Goal: Use online tool/utility: Use online tool/utility

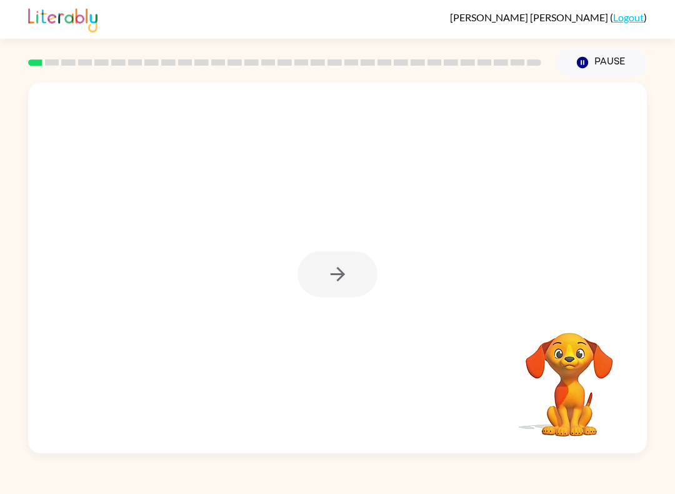
click at [352, 259] on div at bounding box center [337, 274] width 80 height 46
click at [362, 273] on div at bounding box center [337, 274] width 80 height 46
click at [362, 272] on div at bounding box center [337, 274] width 80 height 46
click at [357, 292] on div at bounding box center [337, 274] width 80 height 46
click at [360, 285] on div at bounding box center [337, 274] width 80 height 46
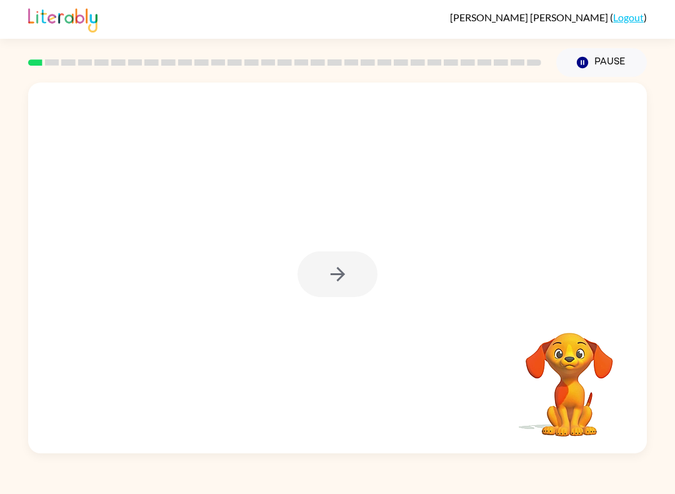
click at [353, 287] on div at bounding box center [337, 274] width 80 height 46
click at [364, 300] on div at bounding box center [337, 267] width 619 height 371
click at [362, 279] on button "button" at bounding box center [337, 274] width 80 height 46
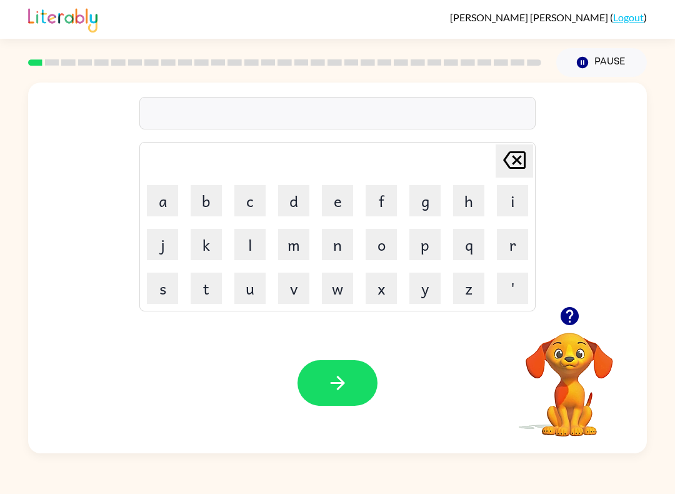
click at [159, 284] on button "s" at bounding box center [162, 287] width 31 height 31
click at [472, 204] on button "h" at bounding box center [468, 200] width 31 height 31
click at [249, 290] on button "u" at bounding box center [249, 287] width 31 height 31
click at [153, 291] on button "s" at bounding box center [162, 287] width 31 height 31
click at [467, 204] on button "h" at bounding box center [468, 200] width 31 height 31
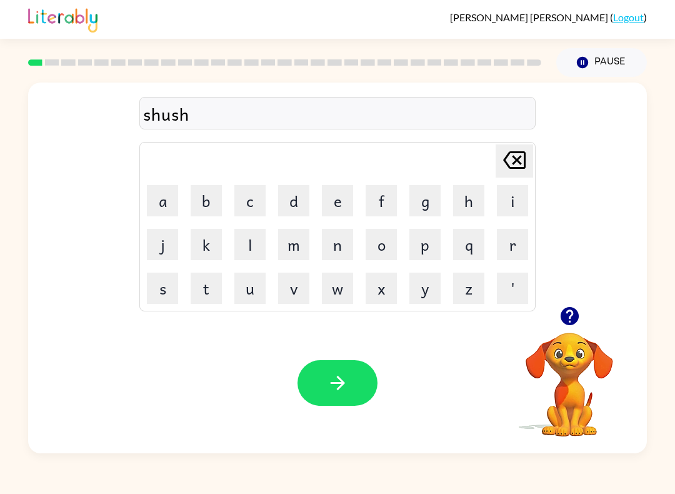
click at [370, 377] on button "button" at bounding box center [337, 383] width 80 height 46
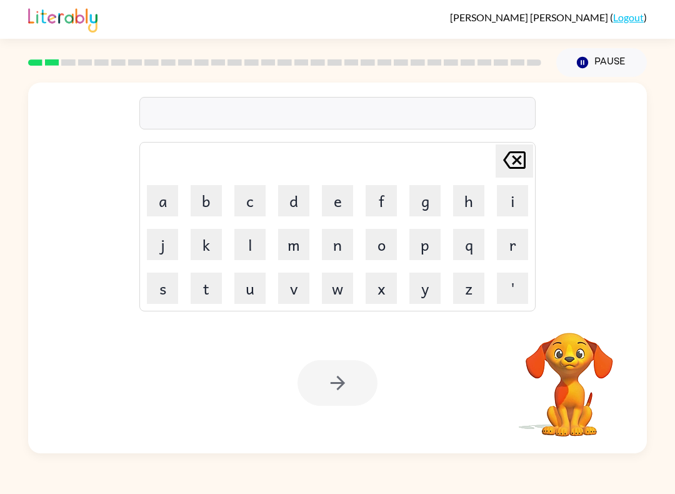
click at [163, 202] on button "a" at bounding box center [162, 200] width 31 height 31
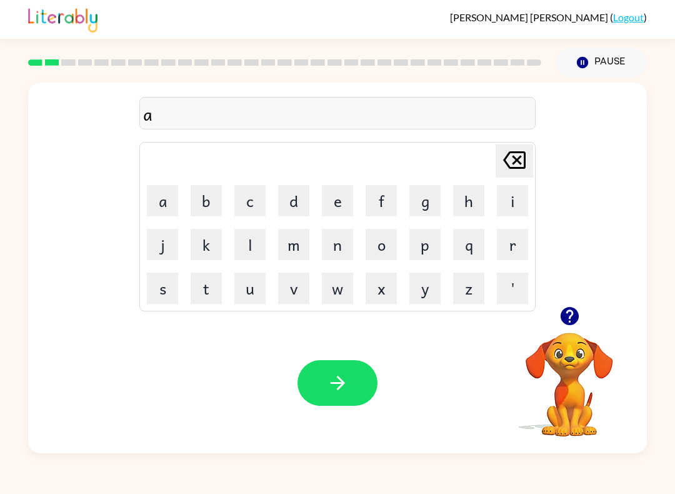
click at [427, 251] on button "p" at bounding box center [424, 244] width 31 height 31
click at [579, 367] on video "Your browser must support playing .mp4 files to use Literably. Please try using…" at bounding box center [569, 375] width 125 height 125
click at [573, 373] on video "Your browser must support playing .mp4 files to use Literably. Please try using…" at bounding box center [569, 375] width 125 height 125
click at [565, 311] on icon "button" at bounding box center [569, 316] width 18 height 18
click at [335, 202] on button "e" at bounding box center [337, 200] width 31 height 31
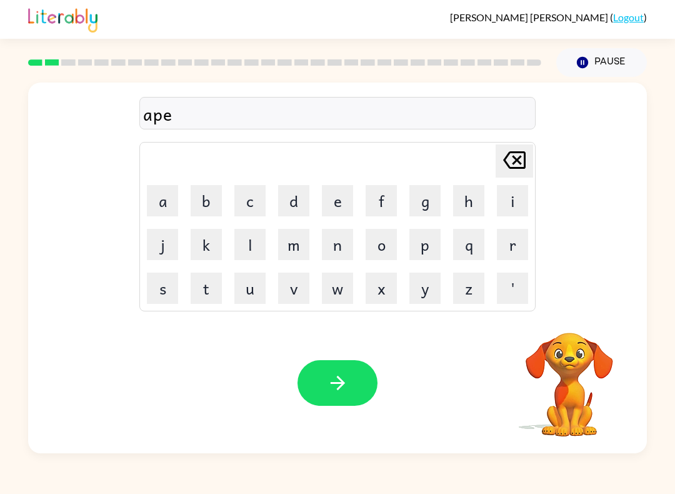
click at [517, 250] on button "r" at bounding box center [512, 244] width 31 height 31
click at [340, 202] on button "e" at bounding box center [337, 200] width 31 height 31
click at [331, 256] on button "n" at bounding box center [337, 244] width 31 height 31
click at [159, 292] on button "s" at bounding box center [162, 287] width 31 height 31
click at [346, 204] on button "e" at bounding box center [337, 200] width 31 height 31
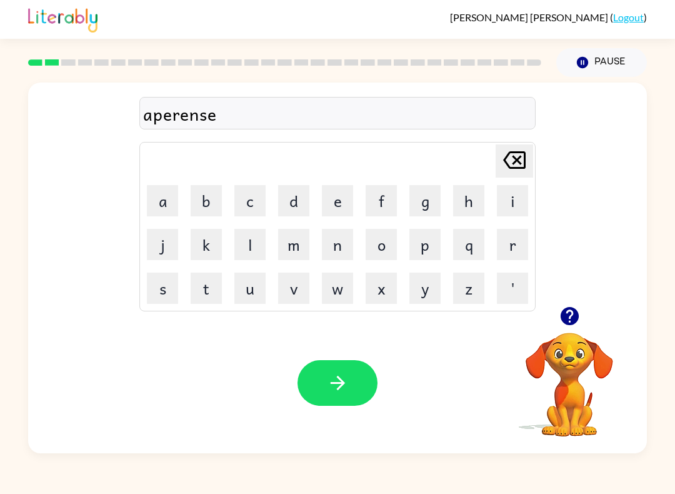
click at [167, 279] on button "s" at bounding box center [162, 287] width 31 height 31
click at [327, 382] on icon "button" at bounding box center [338, 383] width 22 height 22
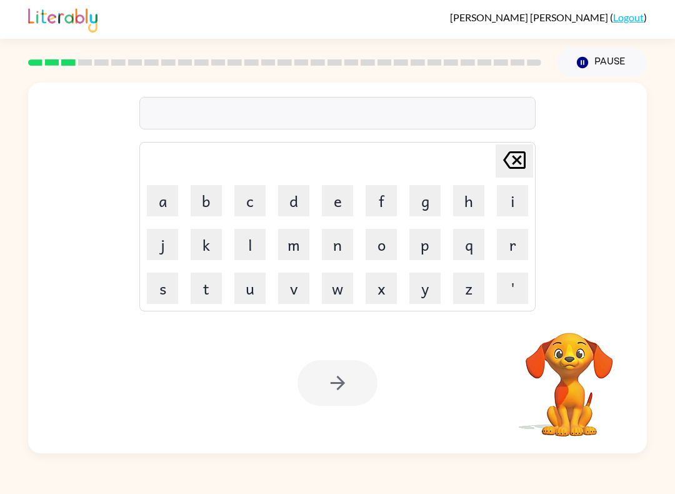
click at [510, 248] on button "r" at bounding box center [512, 244] width 31 height 31
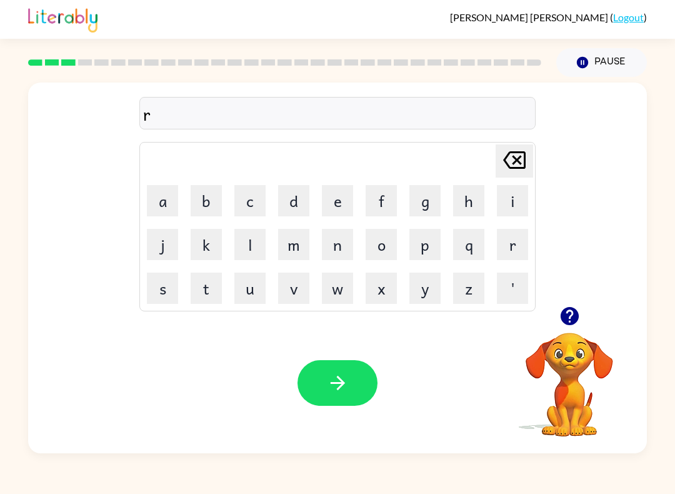
click at [337, 199] on button "e" at bounding box center [337, 200] width 31 height 31
click at [166, 192] on button "a" at bounding box center [162, 200] width 31 height 31
click at [256, 249] on button "l" at bounding box center [249, 244] width 31 height 31
click at [507, 203] on button "i" at bounding box center [512, 200] width 31 height 31
click at [213, 291] on button "t" at bounding box center [206, 287] width 31 height 31
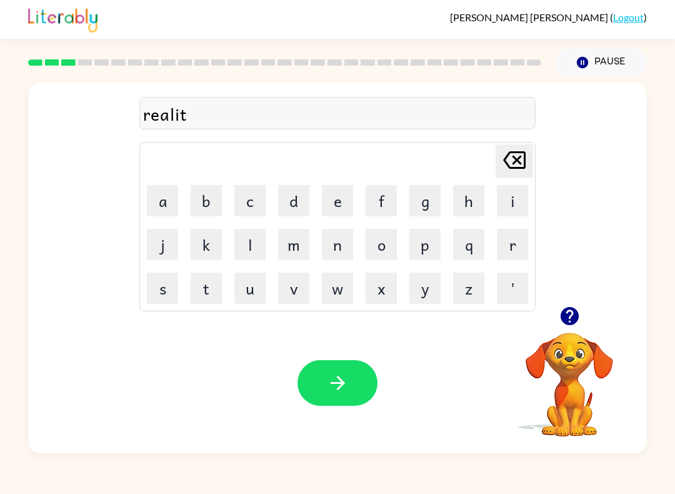
click at [432, 298] on button "y" at bounding box center [424, 287] width 31 height 31
click at [320, 396] on button "button" at bounding box center [337, 383] width 80 height 46
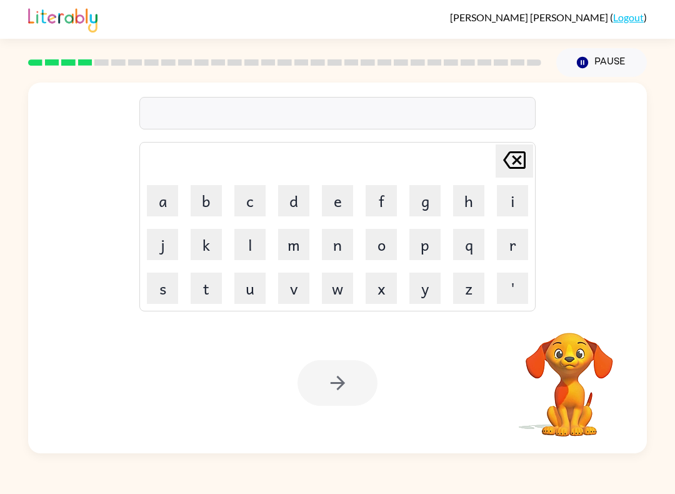
click at [336, 202] on button "e" at bounding box center [337, 200] width 31 height 31
click at [244, 257] on button "l" at bounding box center [249, 244] width 31 height 31
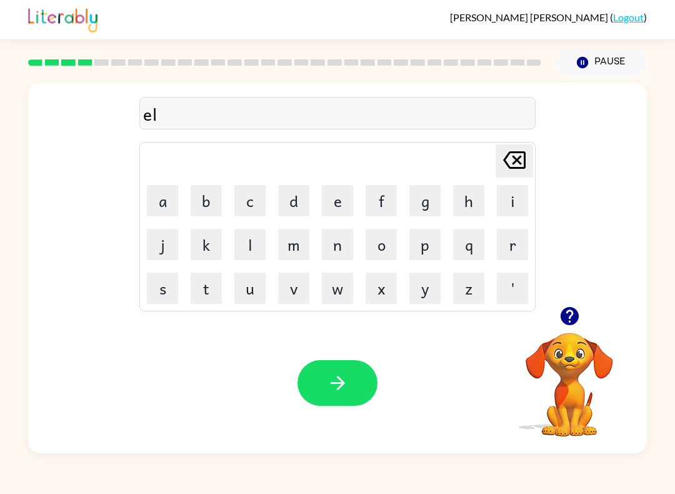
click at [506, 204] on button "i" at bounding box center [512, 200] width 31 height 31
click at [297, 246] on button "m" at bounding box center [293, 244] width 31 height 31
click at [512, 201] on button "i" at bounding box center [512, 200] width 31 height 31
click at [330, 243] on button "n" at bounding box center [337, 244] width 31 height 31
click at [157, 190] on button "a" at bounding box center [162, 200] width 31 height 31
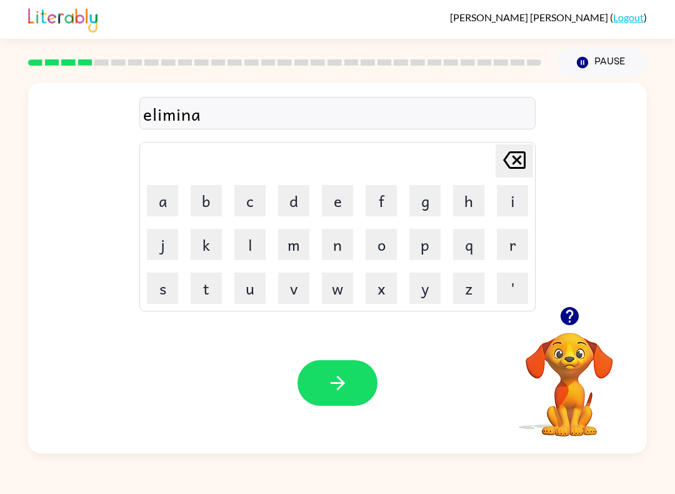
click at [216, 292] on button "t" at bounding box center [206, 287] width 31 height 31
click at [335, 205] on button "e" at bounding box center [337, 200] width 31 height 31
click at [322, 386] on button "button" at bounding box center [337, 383] width 80 height 46
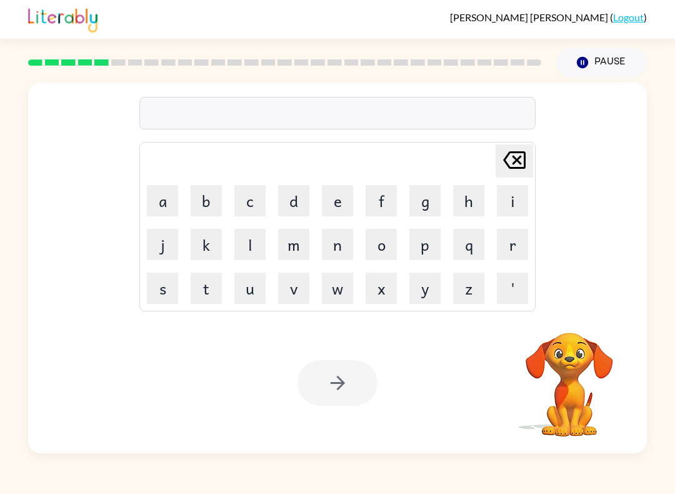
click at [296, 204] on button "d" at bounding box center [293, 200] width 31 height 31
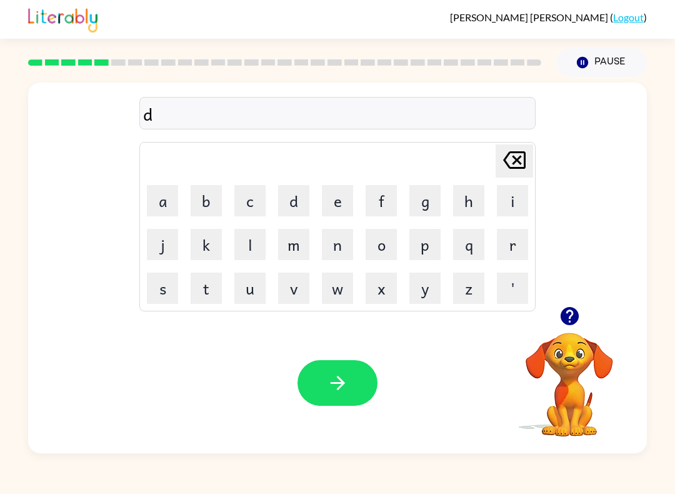
click at [246, 296] on button "u" at bounding box center [249, 287] width 31 height 31
click at [427, 251] on button "p" at bounding box center [424, 244] width 31 height 31
click at [244, 247] on button "l" at bounding box center [249, 244] width 31 height 31
click at [576, 323] on icon "button" at bounding box center [570, 316] width 22 height 22
click at [159, 210] on button "a" at bounding box center [162, 200] width 31 height 31
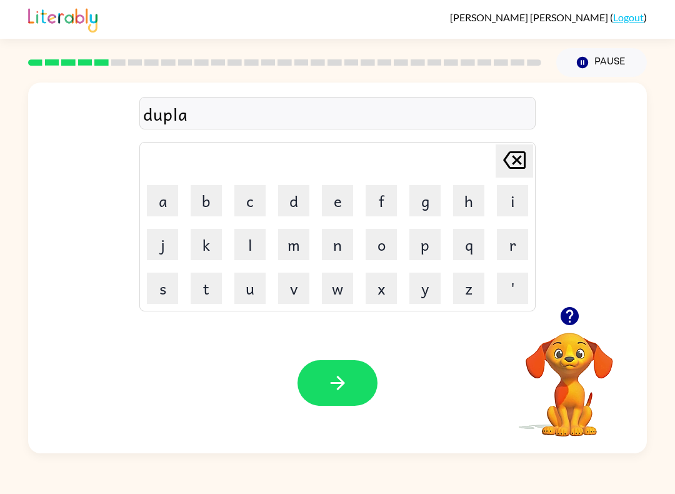
click at [511, 162] on icon "[PERSON_NAME] last character input" at bounding box center [514, 160] width 30 height 30
click at [504, 203] on button "i" at bounding box center [512, 200] width 31 height 31
click at [241, 206] on button "c" at bounding box center [249, 200] width 31 height 31
click at [167, 206] on button "a" at bounding box center [162, 200] width 31 height 31
click at [206, 291] on button "t" at bounding box center [206, 287] width 31 height 31
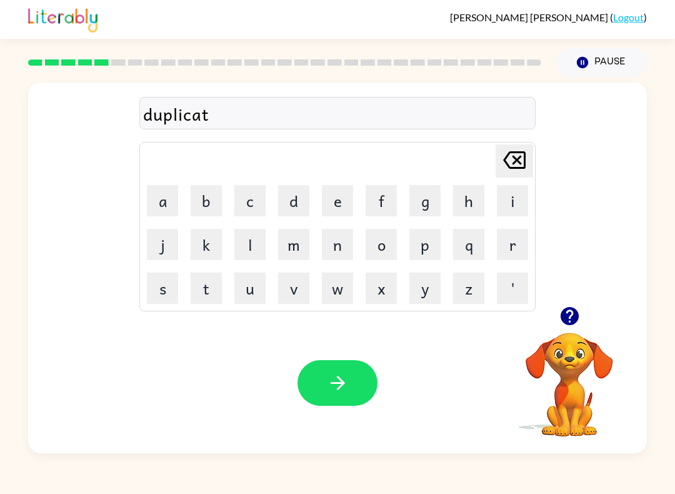
click at [338, 206] on button "e" at bounding box center [337, 200] width 31 height 31
click at [332, 381] on icon "button" at bounding box center [338, 383] width 22 height 22
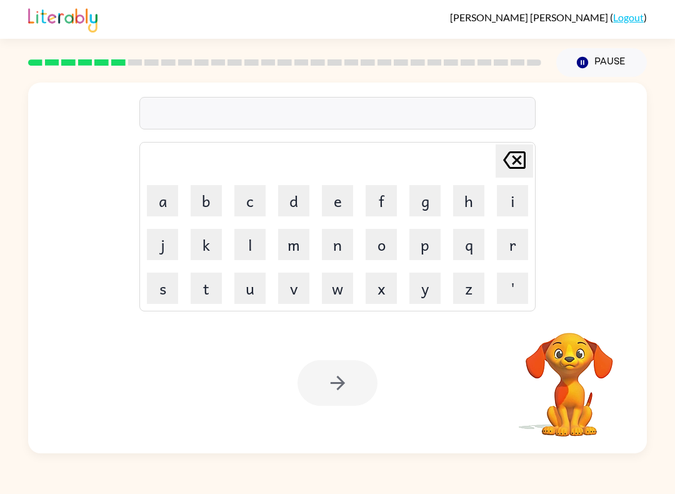
click at [296, 283] on button "v" at bounding box center [293, 287] width 31 height 31
click at [161, 199] on button "a" at bounding box center [162, 200] width 31 height 31
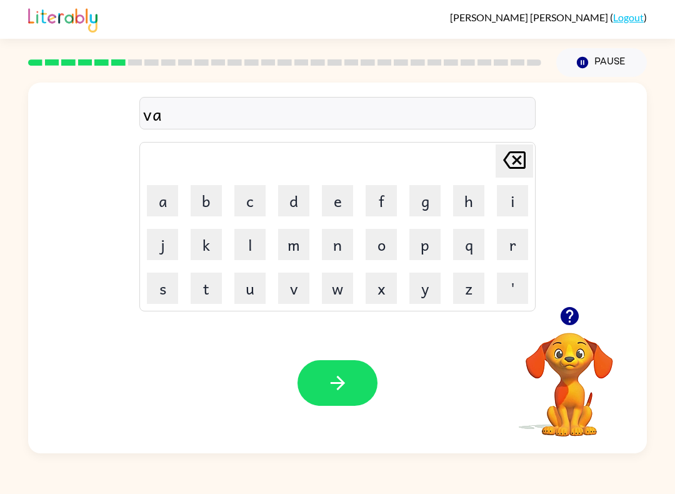
click at [251, 207] on button "c" at bounding box center [249, 200] width 31 height 31
click at [168, 202] on button "a" at bounding box center [162, 200] width 31 height 31
click at [214, 301] on button "t" at bounding box center [206, 287] width 31 height 31
click at [501, 200] on button "i" at bounding box center [512, 200] width 31 height 31
click at [382, 246] on button "o" at bounding box center [381, 244] width 31 height 31
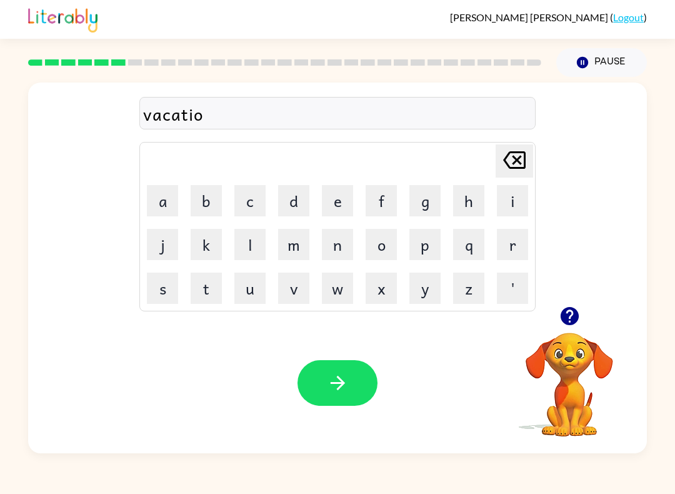
click at [339, 250] on button "n" at bounding box center [337, 244] width 31 height 31
click at [352, 384] on button "button" at bounding box center [337, 383] width 80 height 46
click at [422, 241] on button "p" at bounding box center [424, 244] width 31 height 31
click at [261, 291] on button "u" at bounding box center [249, 287] width 31 height 31
click at [297, 206] on button "d" at bounding box center [293, 200] width 31 height 31
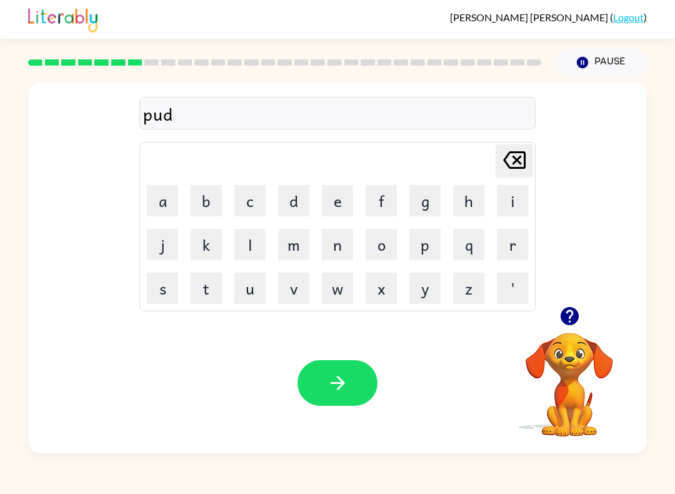
click at [585, 316] on button "button" at bounding box center [570, 316] width 32 height 32
click at [251, 244] on button "l" at bounding box center [249, 244] width 31 height 31
click at [339, 214] on button "e" at bounding box center [337, 200] width 31 height 31
click at [518, 159] on icon at bounding box center [514, 159] width 22 height 17
click at [256, 246] on button "l" at bounding box center [249, 244] width 31 height 31
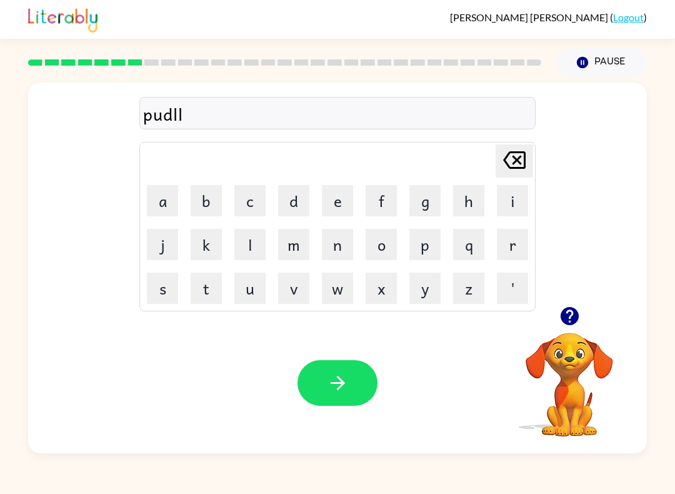
click at [339, 207] on button "e" at bounding box center [337, 200] width 31 height 31
click at [341, 379] on icon "button" at bounding box center [337, 383] width 14 height 14
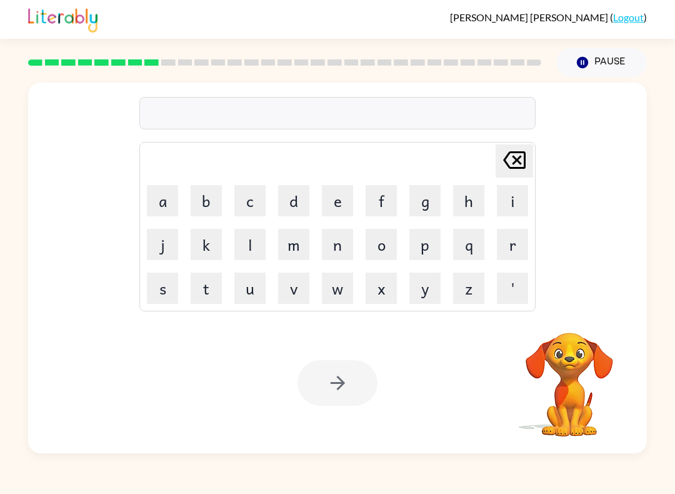
click at [429, 243] on button "p" at bounding box center [424, 244] width 31 height 31
click at [157, 203] on button "a" at bounding box center [162, 200] width 31 height 31
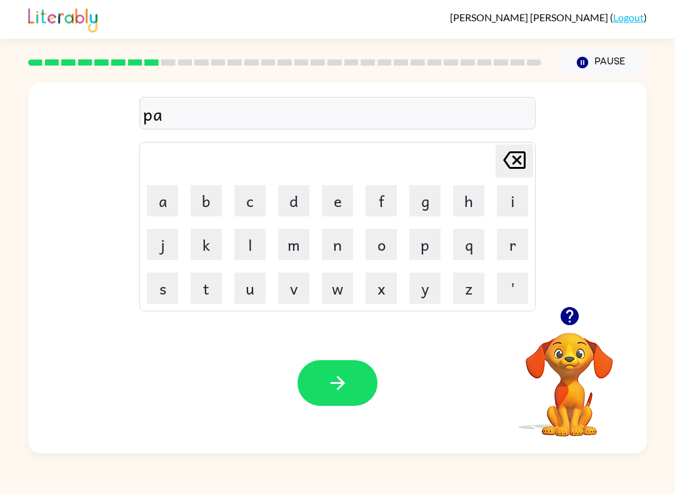
click at [510, 252] on button "r" at bounding box center [512, 244] width 31 height 31
click at [211, 284] on button "t" at bounding box center [206, 287] width 31 height 31
click at [502, 203] on button "i" at bounding box center [512, 200] width 31 height 31
click at [248, 206] on button "c" at bounding box center [249, 200] width 31 height 31
click at [161, 192] on button "a" at bounding box center [162, 200] width 31 height 31
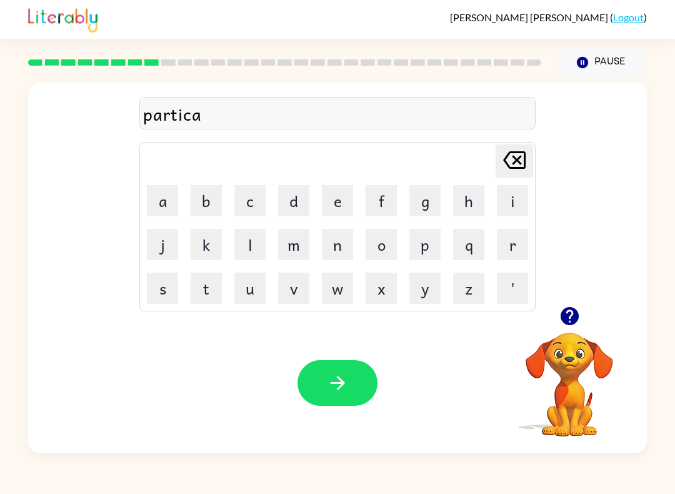
click at [251, 249] on button "l" at bounding box center [249, 244] width 31 height 31
click at [334, 391] on icon "button" at bounding box center [338, 383] width 22 height 22
click at [509, 259] on button "r" at bounding box center [512, 244] width 31 height 31
click at [337, 207] on button "e" at bounding box center [337, 200] width 31 height 31
click at [244, 201] on button "c" at bounding box center [249, 200] width 31 height 31
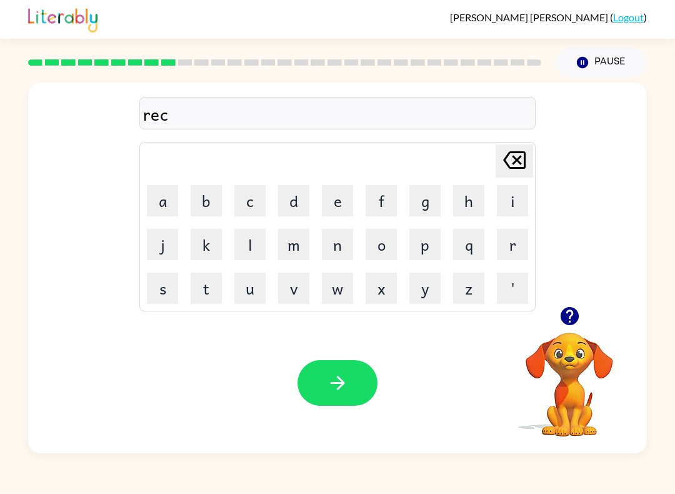
click at [161, 206] on button "a" at bounding box center [162, 200] width 31 height 31
click at [422, 249] on button "p" at bounding box center [424, 244] width 31 height 31
click at [204, 293] on button "t" at bounding box center [206, 287] width 31 height 31
click at [252, 294] on button "u" at bounding box center [249, 287] width 31 height 31
click at [511, 249] on button "r" at bounding box center [512, 244] width 31 height 31
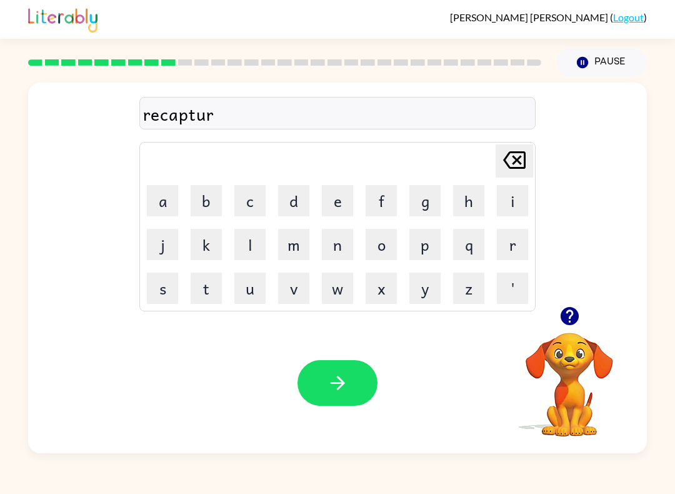
click at [333, 210] on button "e" at bounding box center [337, 200] width 31 height 31
click at [337, 385] on icon "button" at bounding box center [338, 383] width 22 height 22
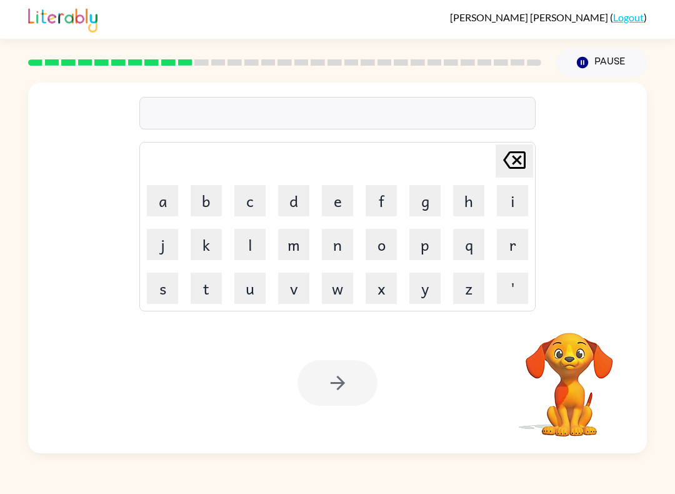
click at [431, 242] on button "p" at bounding box center [424, 244] width 31 height 31
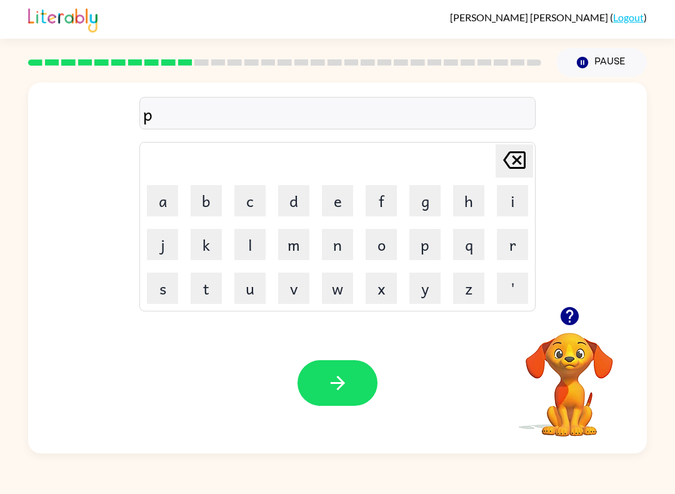
click at [519, 245] on button "r" at bounding box center [512, 244] width 31 height 31
click at [342, 206] on button "e" at bounding box center [337, 200] width 31 height 31
click at [164, 300] on button "s" at bounding box center [162, 287] width 31 height 31
click at [161, 292] on button "s" at bounding box center [162, 287] width 31 height 31
click at [243, 202] on button "c" at bounding box center [249, 200] width 31 height 31
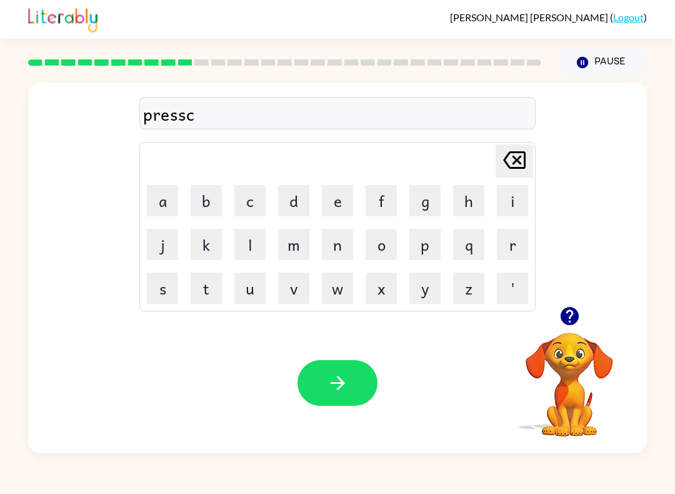
click at [457, 205] on button "h" at bounding box center [468, 200] width 31 height 31
click at [388, 246] on button "o" at bounding box center [381, 244] width 31 height 31
click at [390, 249] on button "o" at bounding box center [381, 244] width 31 height 31
click at [243, 258] on button "l" at bounding box center [249, 244] width 31 height 31
click at [327, 383] on icon "button" at bounding box center [338, 383] width 22 height 22
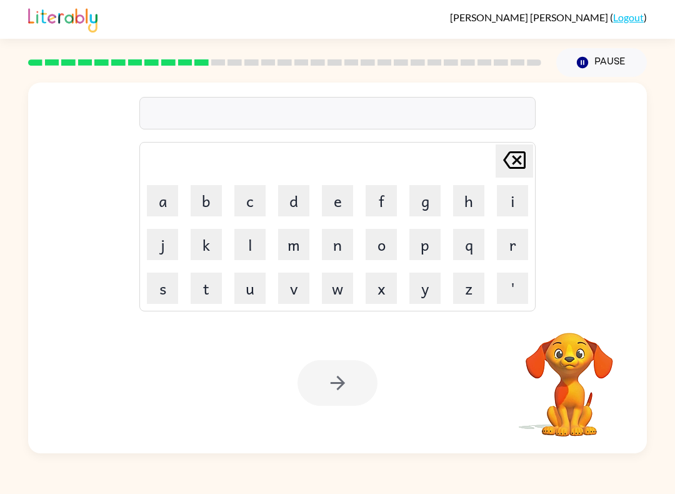
click at [254, 197] on button "c" at bounding box center [249, 200] width 31 height 31
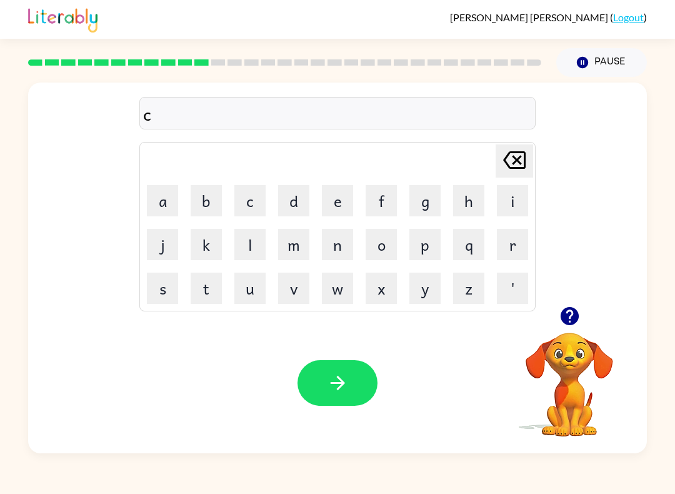
click at [506, 252] on button "r" at bounding box center [512, 244] width 31 height 31
click at [169, 201] on button "a" at bounding box center [162, 200] width 31 height 31
click at [291, 302] on button "v" at bounding box center [293, 287] width 31 height 31
click at [329, 205] on button "e" at bounding box center [337, 200] width 31 height 31
click at [342, 393] on icon "button" at bounding box center [338, 383] width 22 height 22
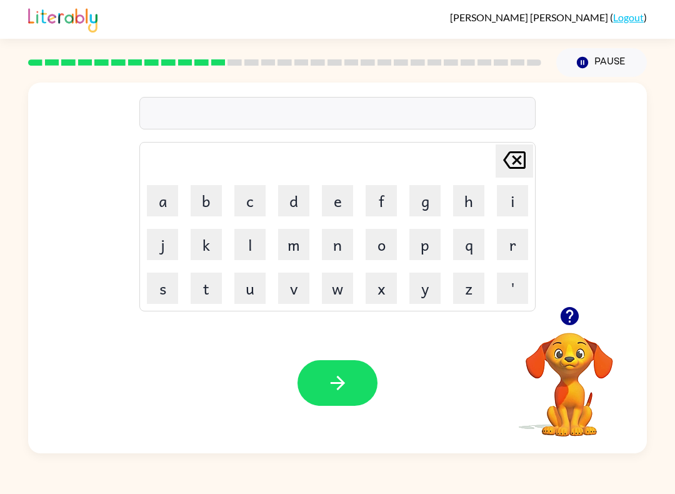
click at [292, 197] on button "d" at bounding box center [293, 200] width 31 height 31
click at [509, 199] on button "i" at bounding box center [512, 200] width 31 height 31
click at [241, 205] on button "c" at bounding box center [249, 200] width 31 height 31
click at [211, 291] on button "t" at bounding box center [206, 287] width 31 height 31
click at [160, 201] on button "a" at bounding box center [162, 200] width 31 height 31
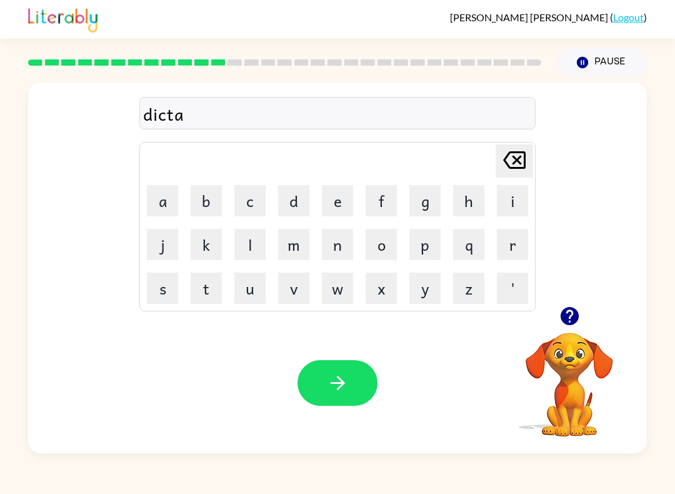
click at [214, 287] on button "t" at bounding box center [206, 287] width 31 height 31
click at [331, 206] on button "e" at bounding box center [337, 200] width 31 height 31
click at [351, 381] on button "button" at bounding box center [337, 383] width 80 height 46
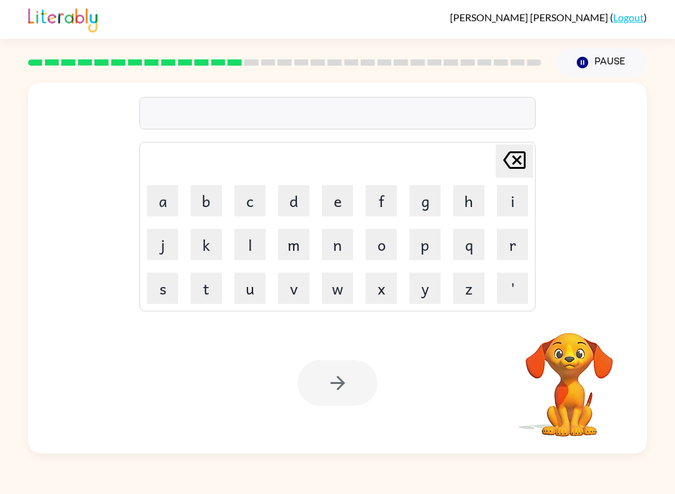
click at [423, 250] on button "p" at bounding box center [424, 244] width 31 height 31
click at [166, 205] on button "a" at bounding box center [162, 200] width 31 height 31
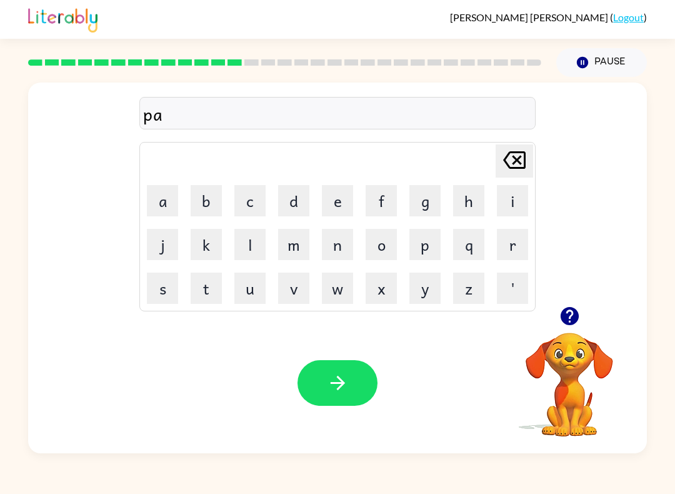
click at [291, 255] on button "m" at bounding box center [293, 244] width 31 height 31
click at [342, 196] on button "e" at bounding box center [337, 200] width 31 height 31
click at [337, 249] on button "n" at bounding box center [337, 244] width 31 height 31
click at [211, 297] on button "t" at bounding box center [206, 287] width 31 height 31
click at [510, 161] on icon "[PERSON_NAME] last character input" at bounding box center [514, 160] width 30 height 30
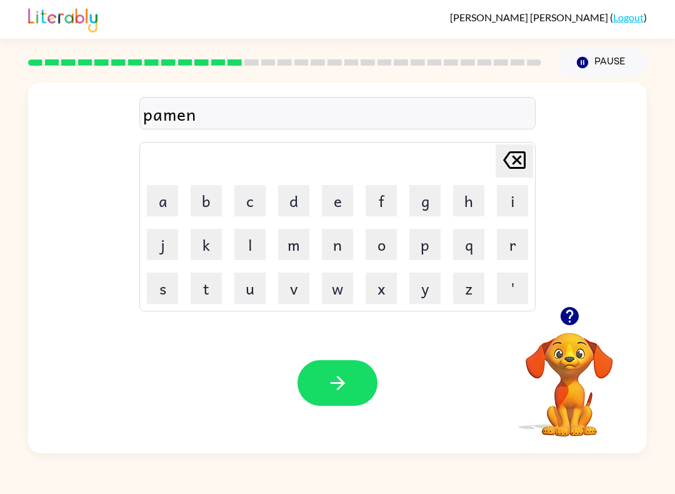
click at [509, 161] on icon "[PERSON_NAME] last character input" at bounding box center [514, 160] width 30 height 30
click at [503, 169] on icon "[PERSON_NAME] last character input" at bounding box center [514, 160] width 30 height 30
click at [507, 207] on button "i" at bounding box center [512, 200] width 31 height 31
click at [291, 252] on button "m" at bounding box center [293, 244] width 31 height 31
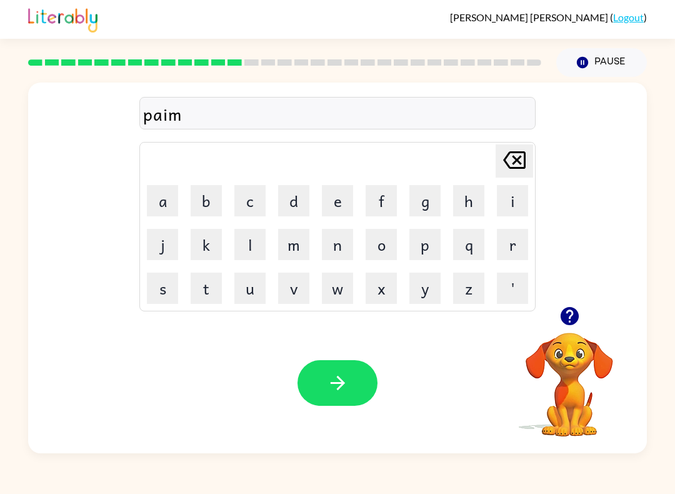
click at [336, 202] on button "e" at bounding box center [337, 200] width 31 height 31
click at [335, 254] on button "n" at bounding box center [337, 244] width 31 height 31
click at [215, 287] on button "t" at bounding box center [206, 287] width 31 height 31
click at [324, 392] on button "button" at bounding box center [337, 383] width 80 height 46
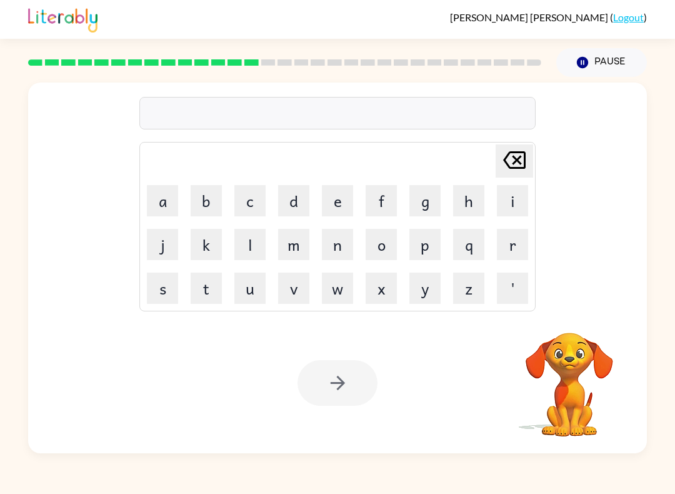
click at [294, 249] on button "m" at bounding box center [293, 244] width 31 height 31
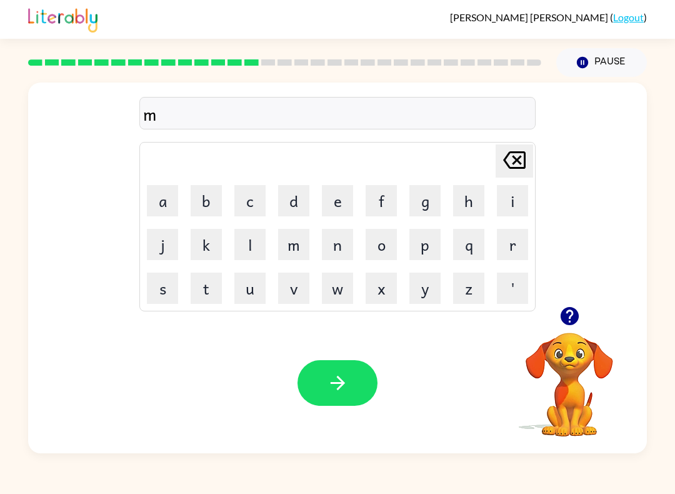
click at [161, 203] on button "a" at bounding box center [162, 200] width 31 height 31
click at [166, 249] on button "j" at bounding box center [162, 244] width 31 height 31
click at [386, 255] on button "o" at bounding box center [381, 244] width 31 height 31
click at [493, 243] on td "r" at bounding box center [512, 244] width 42 height 42
click at [508, 247] on button "r" at bounding box center [512, 244] width 31 height 31
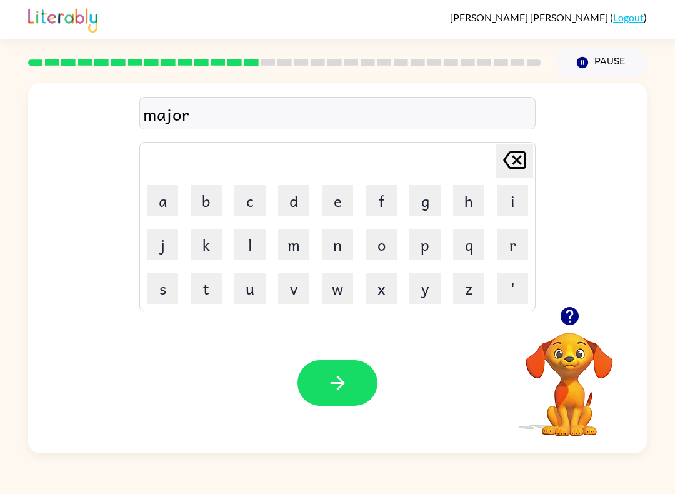
click at [364, 398] on button "button" at bounding box center [337, 383] width 80 height 46
click at [167, 299] on button "s" at bounding box center [162, 287] width 31 height 31
click at [469, 251] on button "q" at bounding box center [468, 244] width 31 height 31
click at [513, 169] on icon "[PERSON_NAME] last character input" at bounding box center [514, 160] width 30 height 30
click at [424, 249] on button "p" at bounding box center [424, 244] width 31 height 31
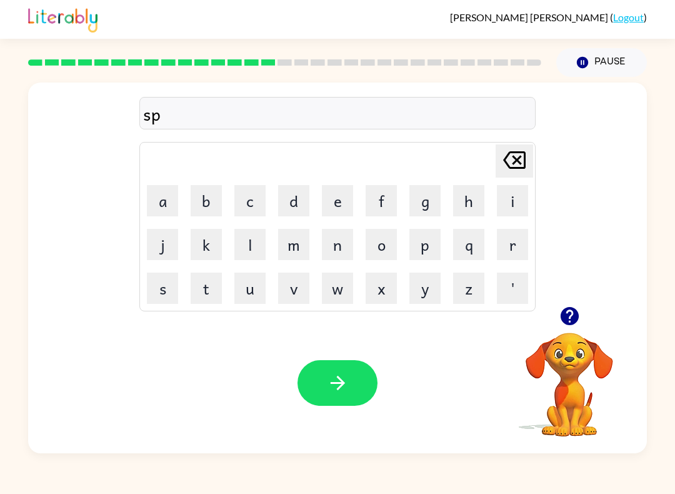
click at [158, 204] on button "a" at bounding box center [162, 200] width 31 height 31
click at [506, 245] on button "r" at bounding box center [512, 244] width 31 height 31
click at [461, 257] on button "q" at bounding box center [468, 244] width 31 height 31
click at [502, 165] on icon "[PERSON_NAME] last character input" at bounding box center [514, 160] width 30 height 30
click at [212, 247] on button "k" at bounding box center [206, 244] width 31 height 31
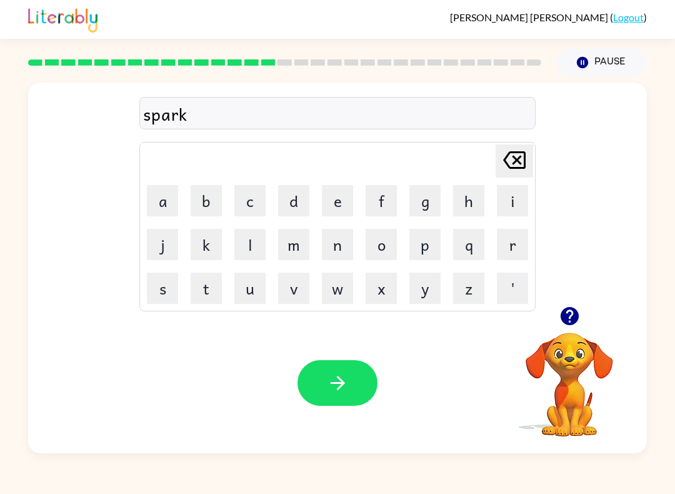
click at [337, 392] on icon "button" at bounding box center [338, 383] width 22 height 22
click at [426, 241] on button "p" at bounding box center [424, 244] width 31 height 31
click at [169, 202] on button "a" at bounding box center [162, 200] width 31 height 31
click at [252, 242] on button "l" at bounding box center [249, 244] width 31 height 31
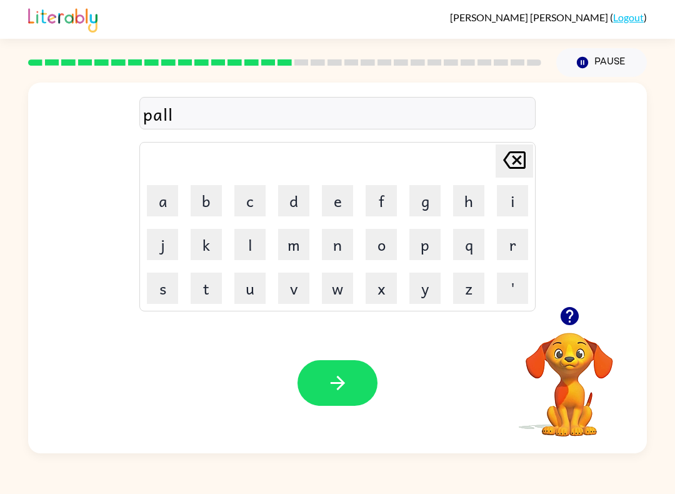
click at [351, 380] on button "button" at bounding box center [337, 383] width 80 height 46
click at [166, 291] on button "s" at bounding box center [162, 287] width 31 height 31
click at [437, 246] on button "p" at bounding box center [424, 244] width 31 height 31
click at [506, 206] on button "i" at bounding box center [512, 200] width 31 height 31
click at [344, 249] on button "n" at bounding box center [337, 244] width 31 height 31
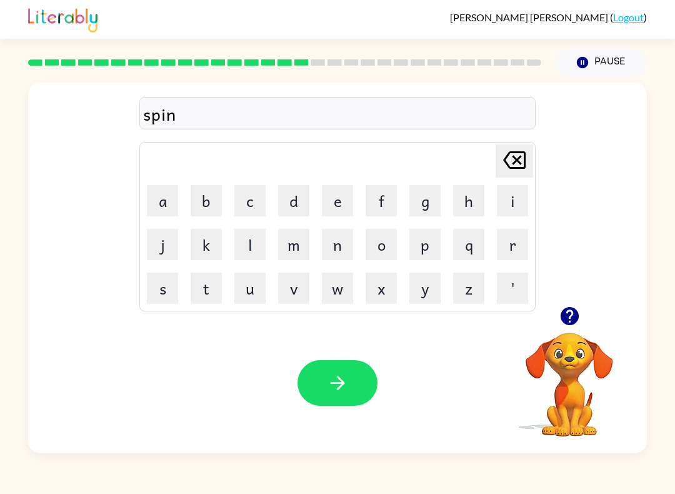
click at [513, 207] on button "i" at bounding box center [512, 200] width 31 height 31
click at [343, 254] on button "n" at bounding box center [337, 244] width 31 height 31
click at [412, 207] on button "g" at bounding box center [424, 200] width 31 height 31
click at [329, 396] on button "button" at bounding box center [337, 383] width 80 height 46
click at [424, 199] on button "g" at bounding box center [424, 200] width 31 height 31
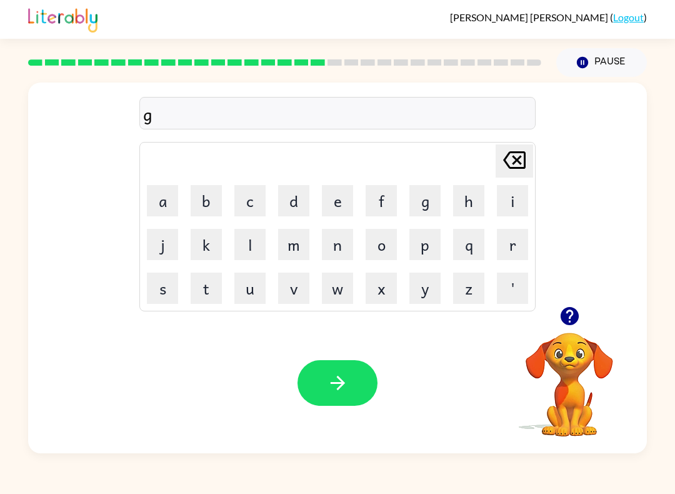
click at [504, 247] on button "r" at bounding box center [512, 244] width 31 height 31
click at [257, 295] on button "u" at bounding box center [249, 287] width 31 height 31
click at [297, 258] on button "m" at bounding box center [293, 244] width 31 height 31
click at [421, 252] on button "p" at bounding box center [424, 244] width 31 height 31
click at [497, 205] on button "i" at bounding box center [512, 200] width 31 height 31
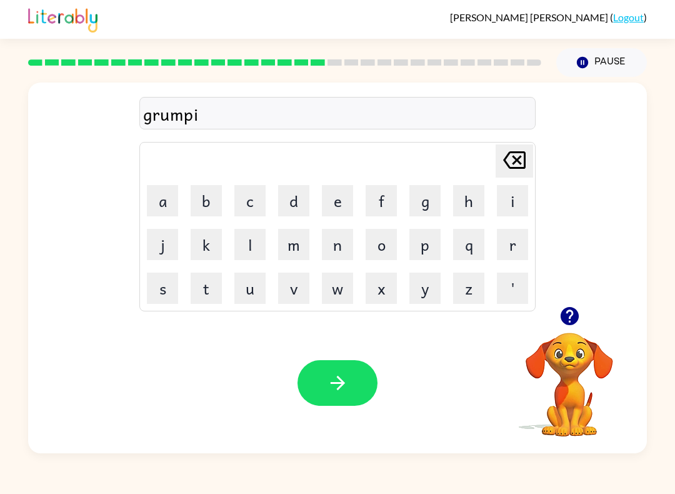
click at [343, 205] on button "e" at bounding box center [337, 200] width 31 height 31
click at [169, 291] on button "s" at bounding box center [162, 287] width 31 height 31
click at [221, 287] on button "t" at bounding box center [206, 287] width 31 height 31
click at [317, 387] on button "button" at bounding box center [337, 383] width 80 height 46
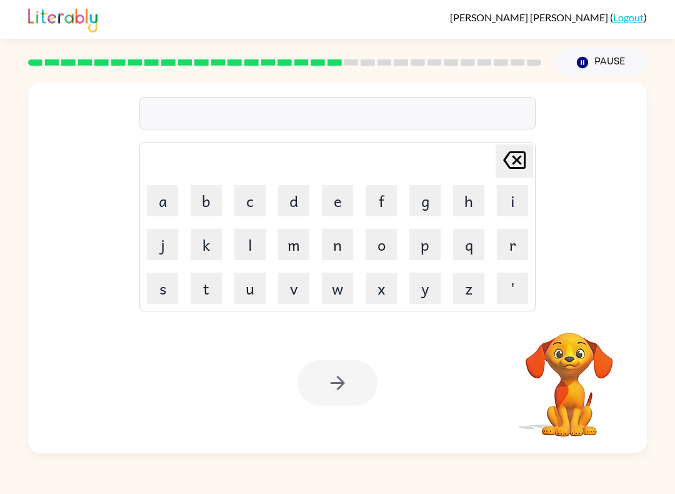
click at [512, 201] on button "i" at bounding box center [512, 200] width 31 height 31
click at [335, 252] on button "n" at bounding box center [337, 244] width 31 height 31
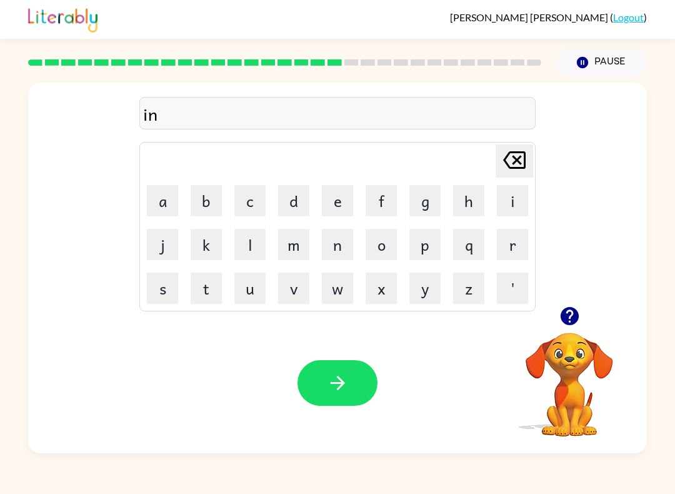
click at [244, 209] on button "c" at bounding box center [249, 200] width 31 height 31
click at [166, 200] on button "a" at bounding box center [162, 200] width 31 height 31
click at [296, 212] on button "d" at bounding box center [293, 200] width 31 height 31
click at [504, 200] on button "i" at bounding box center [512, 200] width 31 height 31
click at [211, 196] on button "b" at bounding box center [206, 200] width 31 height 31
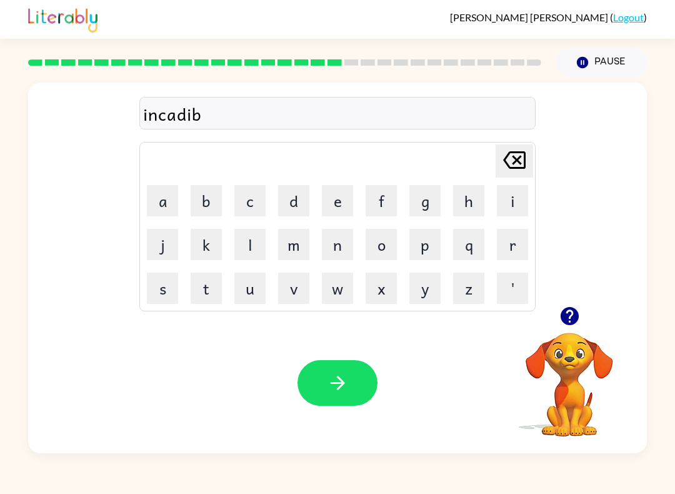
click at [254, 244] on button "l" at bounding box center [249, 244] width 31 height 31
click at [341, 207] on button "e" at bounding box center [337, 200] width 31 height 31
click at [352, 397] on button "button" at bounding box center [337, 383] width 80 height 46
click at [249, 243] on button "l" at bounding box center [249, 244] width 31 height 31
click at [509, 209] on button "i" at bounding box center [512, 200] width 31 height 31
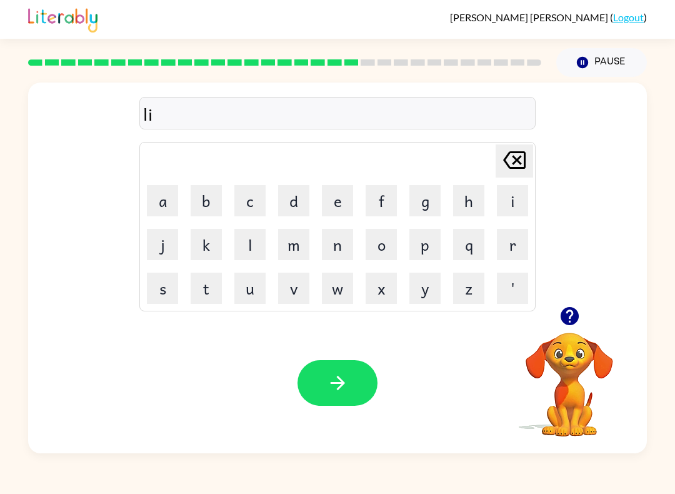
click at [159, 289] on button "s" at bounding box center [162, 287] width 31 height 31
click at [346, 198] on button "e" at bounding box center [337, 200] width 31 height 31
click at [342, 247] on button "n" at bounding box center [337, 244] width 31 height 31
click at [347, 384] on icon "button" at bounding box center [338, 383] width 22 height 22
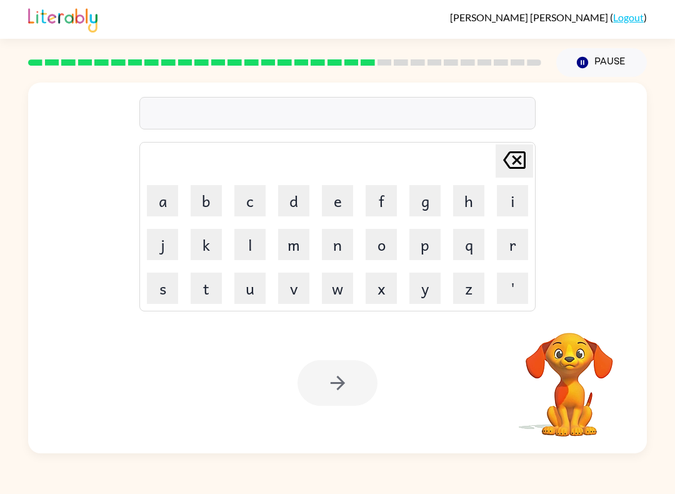
click at [332, 247] on button "n" at bounding box center [337, 244] width 31 height 31
click at [381, 246] on button "o" at bounding box center [381, 244] width 31 height 31
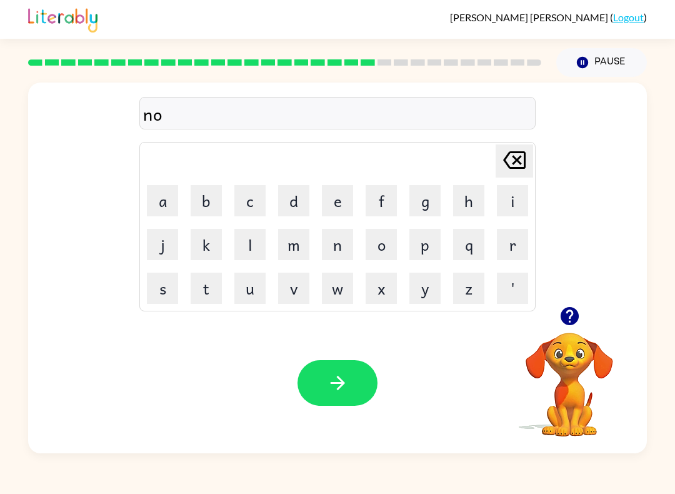
click at [304, 247] on button "m" at bounding box center [293, 244] width 31 height 31
click at [510, 199] on button "i" at bounding box center [512, 200] width 31 height 31
click at [326, 248] on button "n" at bounding box center [337, 244] width 31 height 31
click at [164, 211] on button "a" at bounding box center [162, 200] width 31 height 31
click at [211, 290] on button "t" at bounding box center [206, 287] width 31 height 31
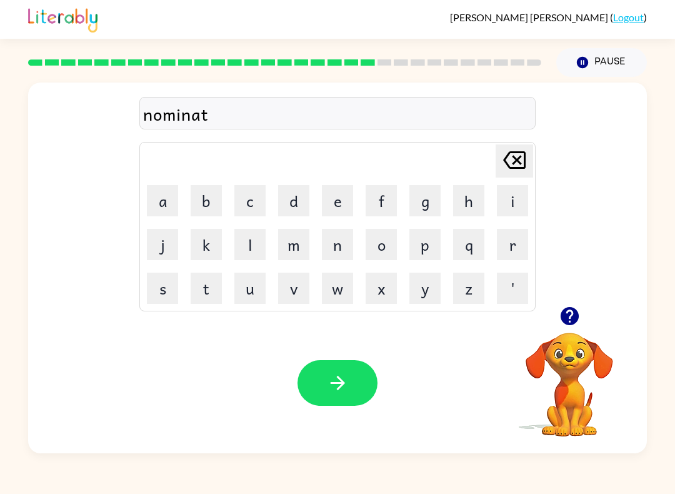
click at [333, 214] on button "e" at bounding box center [337, 200] width 31 height 31
click at [319, 397] on button "button" at bounding box center [337, 383] width 80 height 46
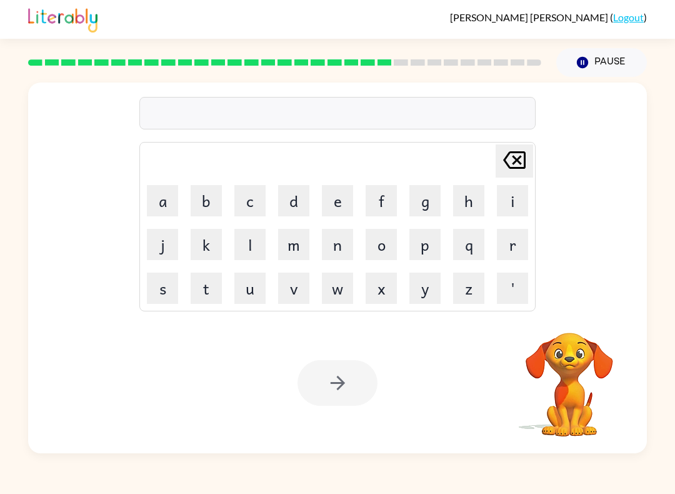
click at [167, 297] on button "s" at bounding box center [162, 287] width 31 height 31
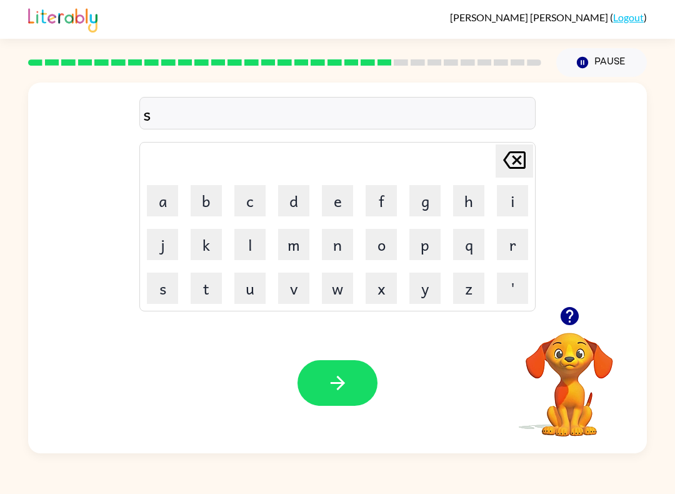
click at [259, 292] on button "u" at bounding box center [249, 287] width 31 height 31
click at [174, 291] on button "s" at bounding box center [162, 287] width 31 height 31
click at [206, 302] on button "t" at bounding box center [206, 287] width 31 height 31
click at [157, 196] on button "a" at bounding box center [162, 200] width 31 height 31
click at [510, 198] on button "i" at bounding box center [512, 200] width 31 height 31
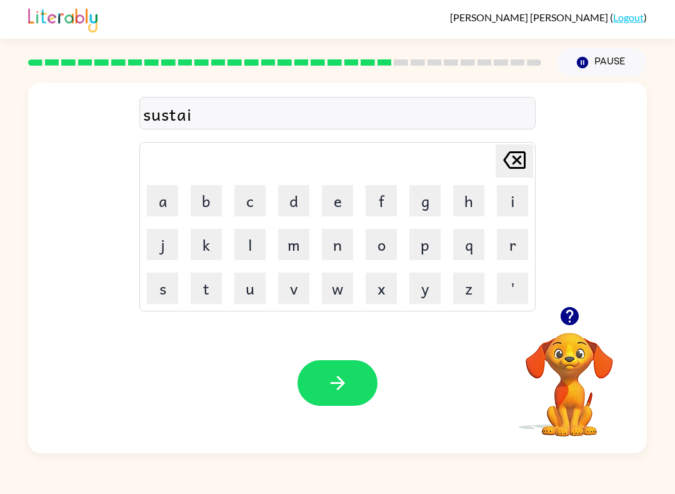
click at [333, 253] on button "n" at bounding box center [337, 244] width 31 height 31
click at [321, 396] on button "button" at bounding box center [337, 383] width 80 height 46
click at [559, 325] on icon "button" at bounding box center [570, 316] width 22 height 22
click at [343, 294] on button "w" at bounding box center [337, 287] width 31 height 31
click at [377, 254] on button "o" at bounding box center [381, 244] width 31 height 31
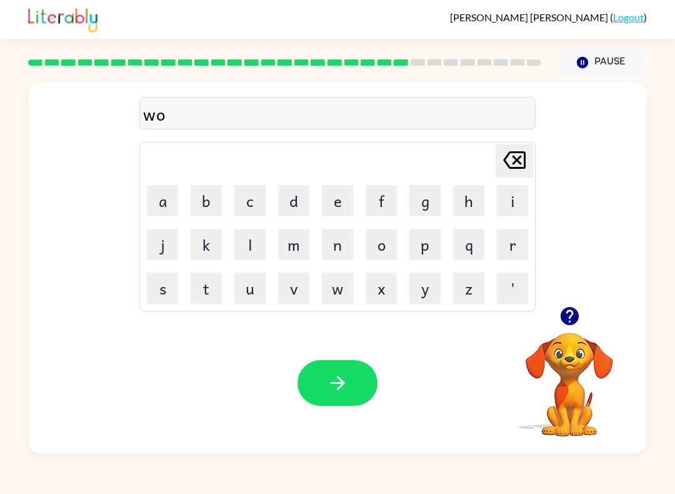
click at [290, 205] on button "d" at bounding box center [293, 200] width 31 height 31
click at [427, 294] on button "y" at bounding box center [424, 287] width 31 height 31
click at [329, 398] on button "button" at bounding box center [337, 383] width 80 height 46
click at [512, 249] on button "r" at bounding box center [512, 244] width 31 height 31
click at [332, 209] on button "e" at bounding box center [337, 200] width 31 height 31
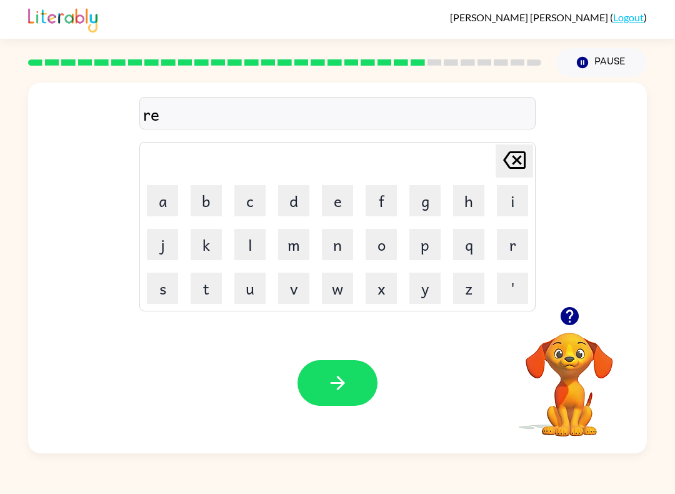
click at [159, 204] on button "a" at bounding box center [162, 200] width 31 height 31
click at [246, 249] on button "l" at bounding box center [249, 244] width 31 height 31
click at [149, 204] on button "a" at bounding box center [162, 200] width 31 height 31
click at [204, 296] on button "t" at bounding box center [206, 287] width 31 height 31
click at [329, 207] on button "e" at bounding box center [337, 200] width 31 height 31
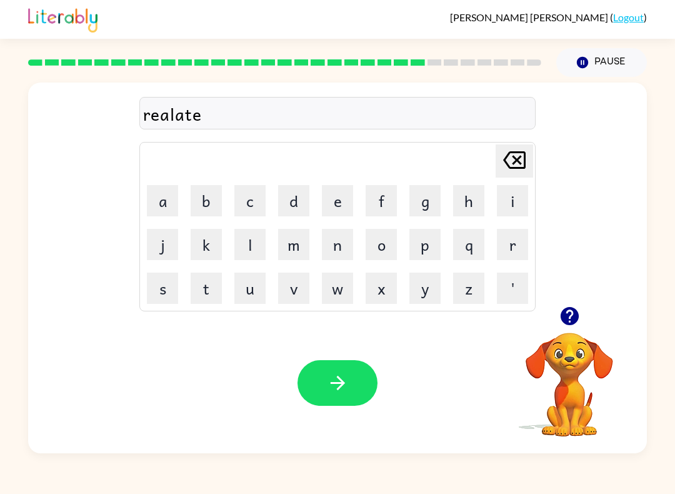
click at [292, 198] on button "d" at bounding box center [293, 200] width 31 height 31
click at [332, 392] on icon "button" at bounding box center [338, 383] width 22 height 22
click at [567, 311] on icon "button" at bounding box center [570, 316] width 22 height 22
click at [211, 249] on button "k" at bounding box center [206, 244] width 31 height 31
click at [494, 206] on td "i" at bounding box center [512, 200] width 42 height 42
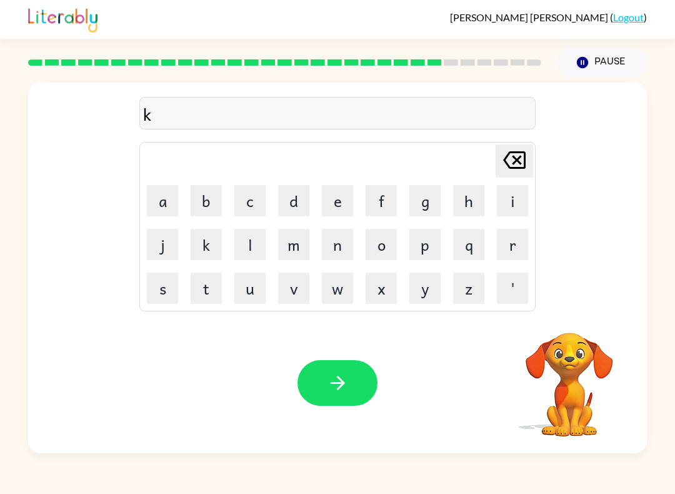
click at [499, 206] on button "i" at bounding box center [512, 200] width 31 height 31
click at [214, 292] on button "t" at bounding box center [206, 287] width 31 height 31
click at [341, 207] on button "e" at bounding box center [337, 200] width 31 height 31
click at [325, 257] on button "n" at bounding box center [337, 244] width 31 height 31
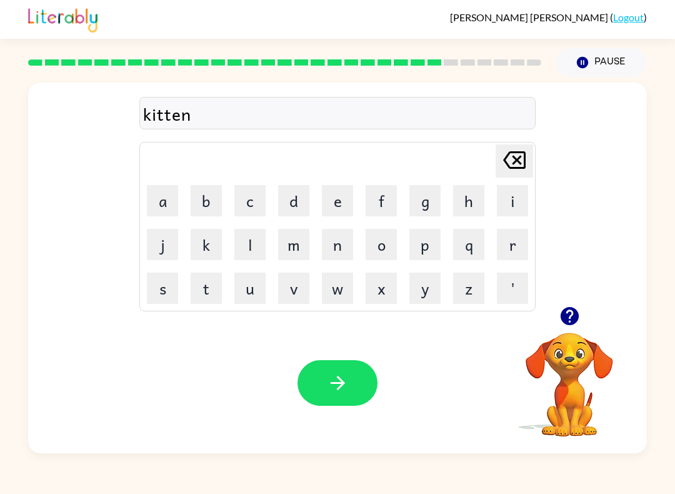
click at [329, 392] on icon "button" at bounding box center [338, 383] width 22 height 22
click at [347, 211] on button "e" at bounding box center [337, 200] width 31 height 31
click at [521, 162] on icon "[PERSON_NAME] last character input" at bounding box center [514, 160] width 30 height 30
click at [292, 203] on button "d" at bounding box center [293, 200] width 31 height 31
click at [333, 207] on button "e" at bounding box center [337, 200] width 31 height 31
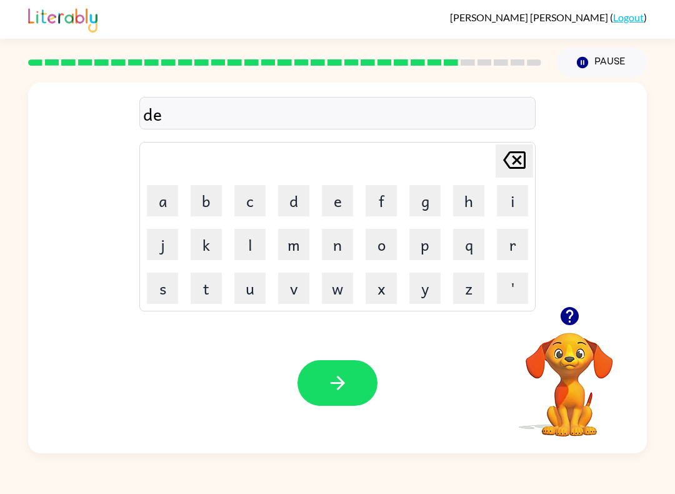
click at [439, 244] on button "p" at bounding box center [424, 244] width 31 height 31
click at [164, 215] on button "a" at bounding box center [162, 200] width 31 height 31
click at [566, 331] on button "button" at bounding box center [570, 316] width 32 height 32
click at [514, 252] on button "r" at bounding box center [512, 244] width 31 height 31
click at [212, 297] on button "t" at bounding box center [206, 287] width 31 height 31
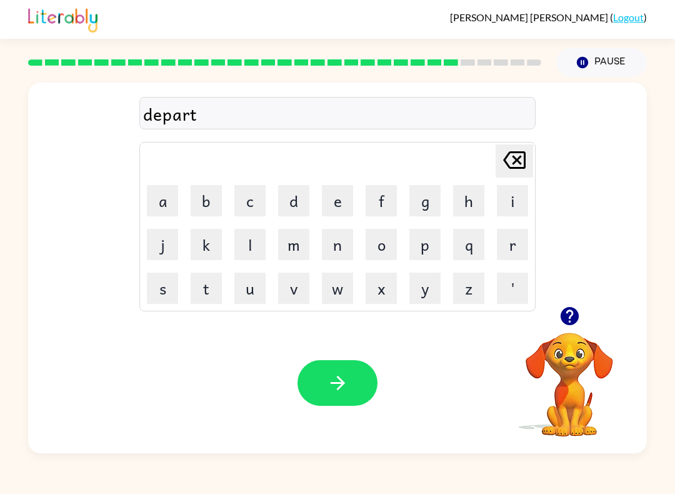
click at [300, 251] on button "m" at bounding box center [293, 244] width 31 height 31
click at [337, 210] on button "e" at bounding box center [337, 200] width 31 height 31
click at [338, 256] on button "n" at bounding box center [337, 244] width 31 height 31
click at [215, 294] on button "t" at bounding box center [206, 287] width 31 height 31
click at [330, 391] on icon "button" at bounding box center [338, 383] width 22 height 22
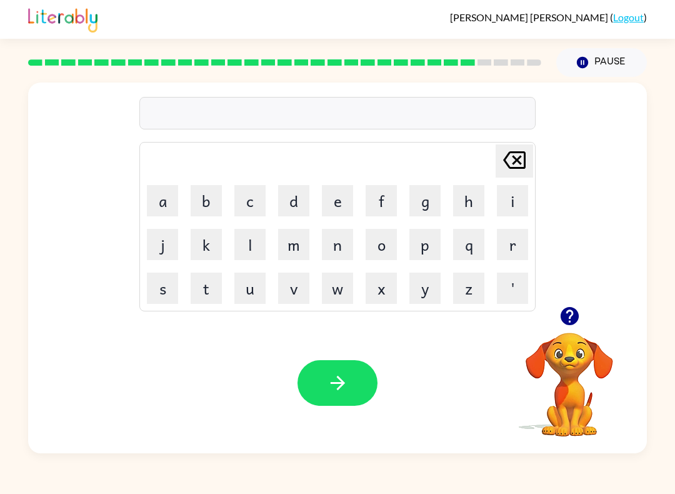
click at [161, 290] on button "s" at bounding box center [162, 287] width 31 height 31
click at [245, 244] on button "l" at bounding box center [249, 244] width 31 height 31
click at [515, 204] on button "i" at bounding box center [512, 200] width 31 height 31
click at [419, 202] on button "g" at bounding box center [424, 200] width 31 height 31
click at [447, 200] on table "[PERSON_NAME] last character input a b c d e f g h i j k l m n o p q r s t u v …" at bounding box center [337, 226] width 395 height 168
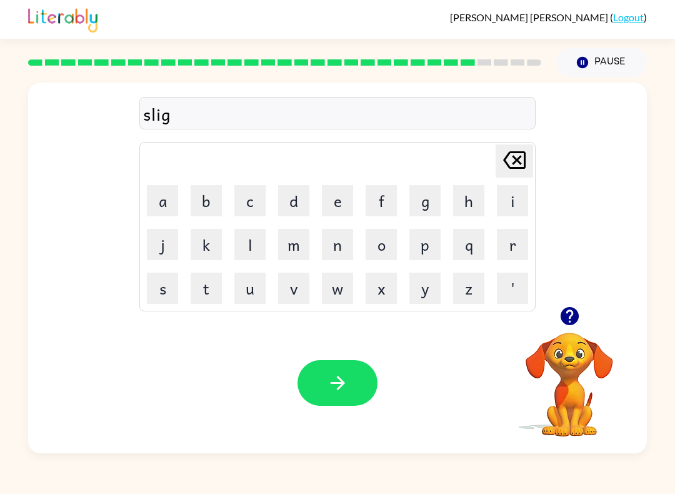
click at [465, 204] on button "h" at bounding box center [468, 200] width 31 height 31
click at [221, 280] on button "t" at bounding box center [206, 287] width 31 height 31
click at [332, 404] on button "button" at bounding box center [337, 383] width 80 height 46
click at [248, 291] on button "u" at bounding box center [249, 287] width 31 height 31
click at [337, 252] on button "n" at bounding box center [337, 244] width 31 height 31
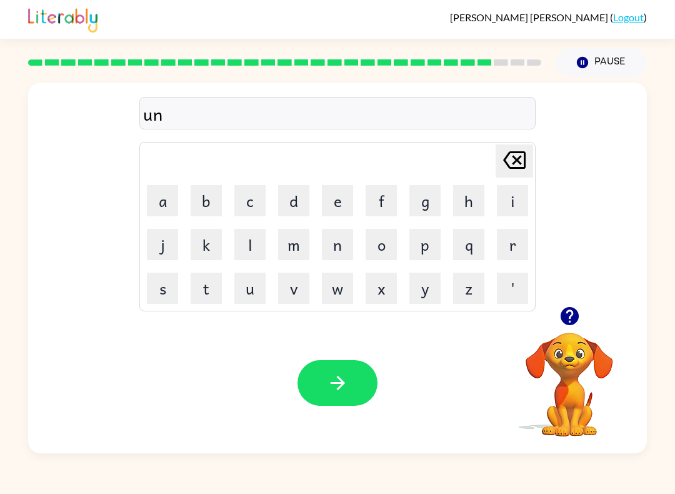
click at [493, 205] on td "i" at bounding box center [512, 200] width 42 height 42
click at [499, 207] on button "i" at bounding box center [512, 200] width 31 height 31
click at [299, 296] on button "v" at bounding box center [293, 287] width 31 height 31
click at [335, 211] on button "e" at bounding box center [337, 200] width 31 height 31
click at [519, 241] on button "r" at bounding box center [512, 244] width 31 height 31
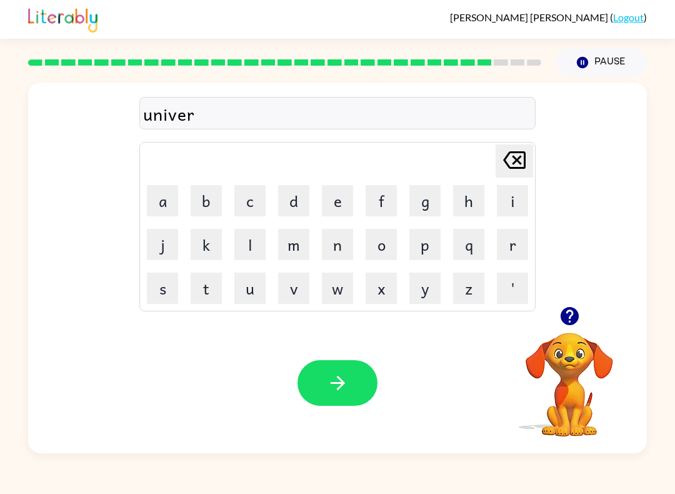
click at [163, 293] on button "s" at bounding box center [162, 287] width 31 height 31
click at [170, 201] on button "a" at bounding box center [162, 200] width 31 height 31
click at [252, 246] on button "l" at bounding box center [249, 244] width 31 height 31
click at [330, 394] on button "button" at bounding box center [337, 383] width 80 height 46
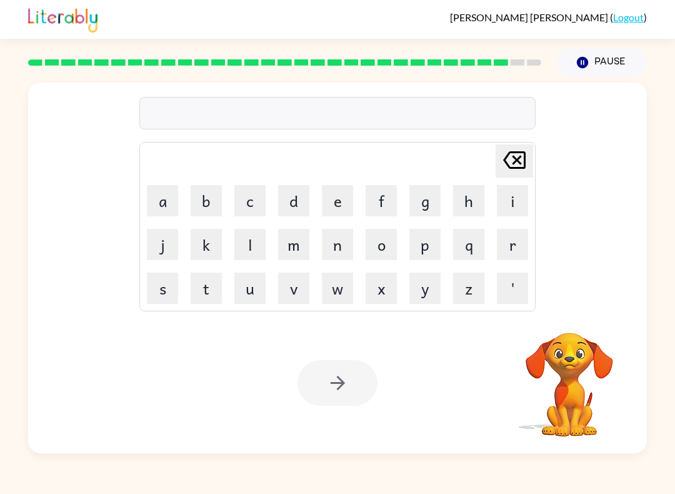
click at [161, 298] on button "s" at bounding box center [162, 287] width 31 height 31
click at [517, 201] on button "i" at bounding box center [512, 200] width 31 height 31
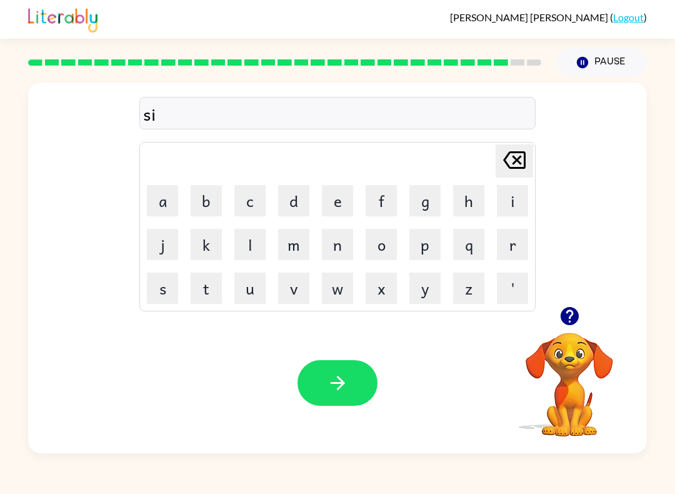
click at [251, 258] on button "l" at bounding box center [249, 244] width 31 height 31
click at [304, 303] on button "v" at bounding box center [293, 287] width 31 height 31
click at [331, 210] on button "e" at bounding box center [337, 200] width 31 height 31
click at [517, 251] on button "r" at bounding box center [512, 244] width 31 height 31
click at [341, 286] on button "w" at bounding box center [337, 287] width 31 height 31
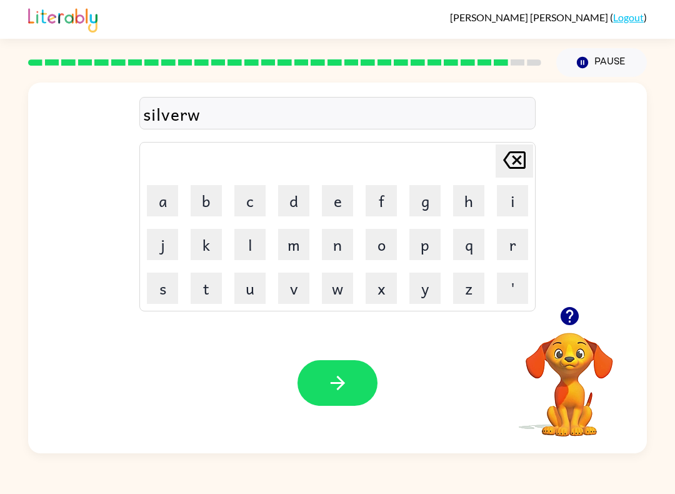
click at [474, 199] on button "h" at bounding box center [468, 200] width 31 height 31
click at [344, 203] on button "e" at bounding box center [337, 200] width 31 height 31
click at [508, 256] on button "r" at bounding box center [512, 244] width 31 height 31
click at [330, 206] on button "e" at bounding box center [337, 200] width 31 height 31
click at [329, 397] on button "button" at bounding box center [337, 383] width 80 height 46
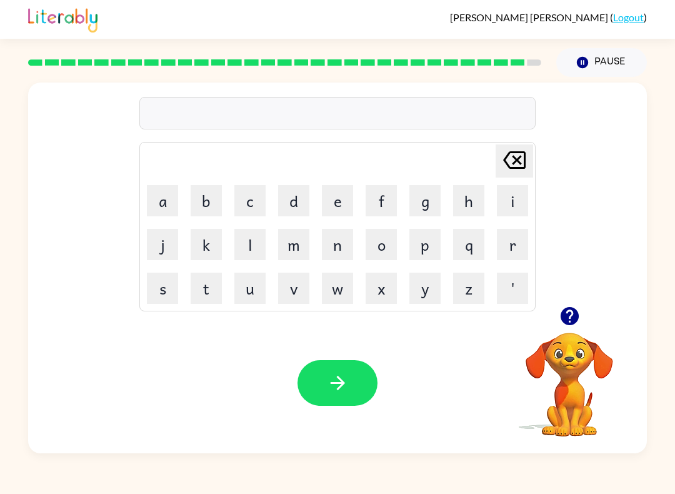
click at [344, 202] on button "e" at bounding box center [337, 200] width 31 height 31
click at [322, 258] on button "n" at bounding box center [337, 244] width 31 height 31
click at [256, 207] on button "c" at bounding box center [249, 200] width 31 height 31
click at [167, 197] on button "a" at bounding box center [162, 200] width 31 height 31
click at [251, 297] on button "u" at bounding box center [249, 287] width 31 height 31
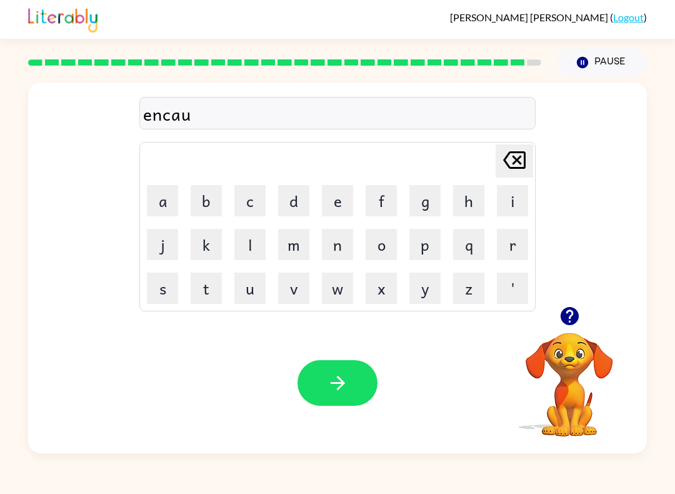
click at [341, 249] on button "n" at bounding box center [337, 244] width 31 height 31
click at [214, 289] on button "t" at bounding box center [206, 287] width 31 height 31
click at [322, 214] on button "e" at bounding box center [337, 200] width 31 height 31
click at [514, 244] on button "r" at bounding box center [512, 244] width 31 height 31
click at [342, 400] on button "button" at bounding box center [337, 383] width 80 height 46
